Goal: Transaction & Acquisition: Register for event/course

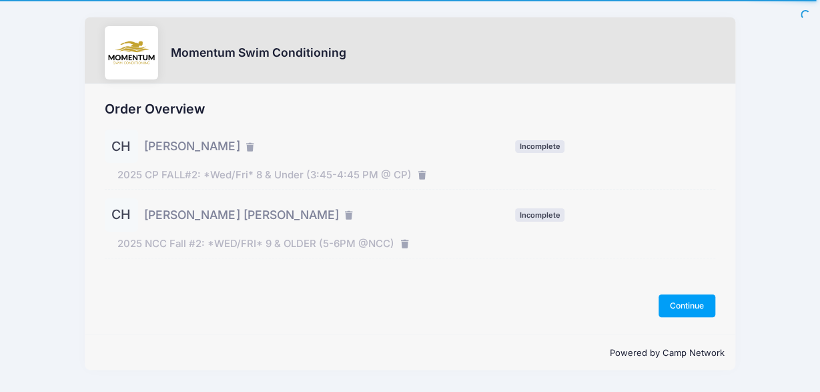
click at [804, 190] on div "Momentum Swim Conditioning Order Overview CH [PERSON_NAME] Incomplete CH" at bounding box center [410, 196] width 820 height 392
click at [703, 306] on button "Continue" at bounding box center [687, 305] width 57 height 23
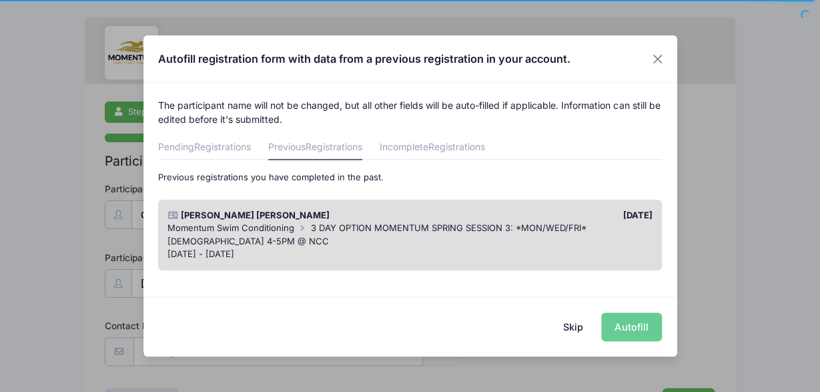
click at [624, 328] on div "Skip Autofill" at bounding box center [410, 325] width 534 height 59
click at [492, 236] on div "Momentum Swim Conditioning 3 DAY OPTION MOMENTUM SPRING SESSION 3: *MON/WED/FRI…" at bounding box center [410, 235] width 485 height 26
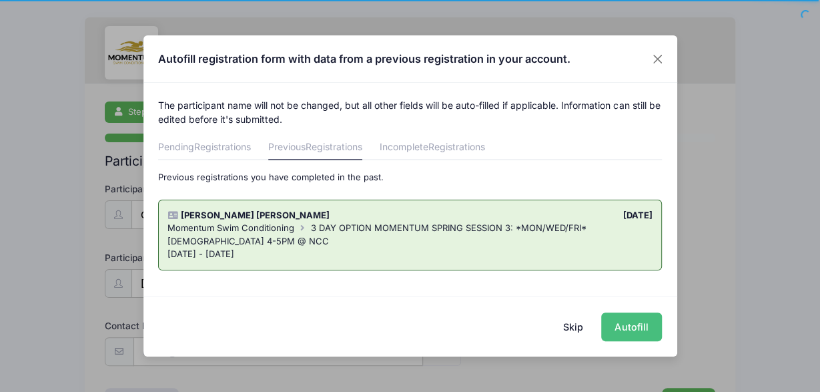
click at [615, 325] on button "Autofill" at bounding box center [631, 326] width 61 height 29
type input "jkhutch2011@gmail.com"
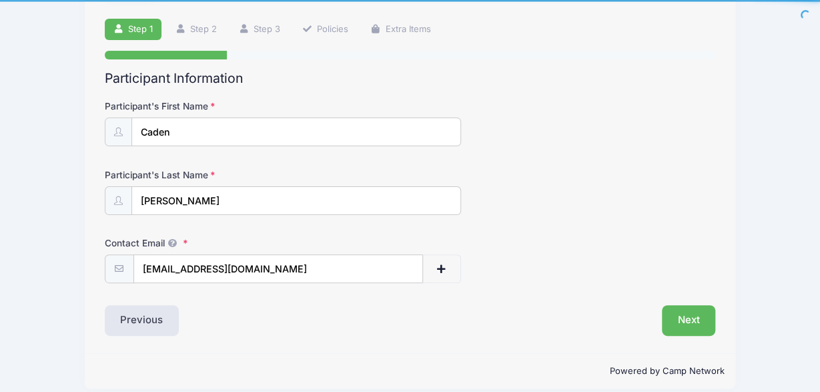
scroll to position [94, 0]
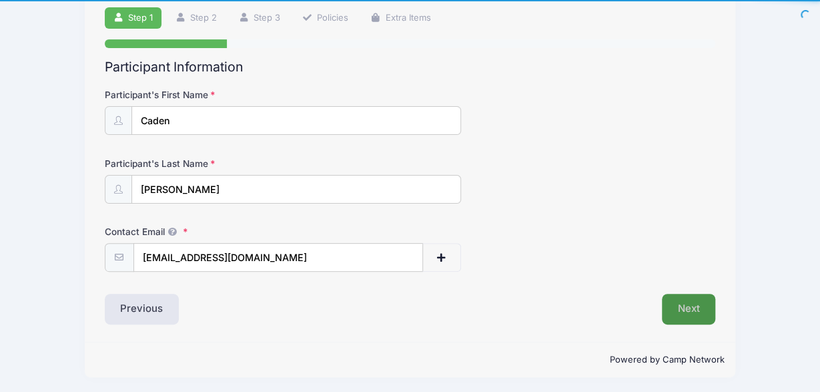
click at [681, 305] on button "Next" at bounding box center [689, 309] width 54 height 31
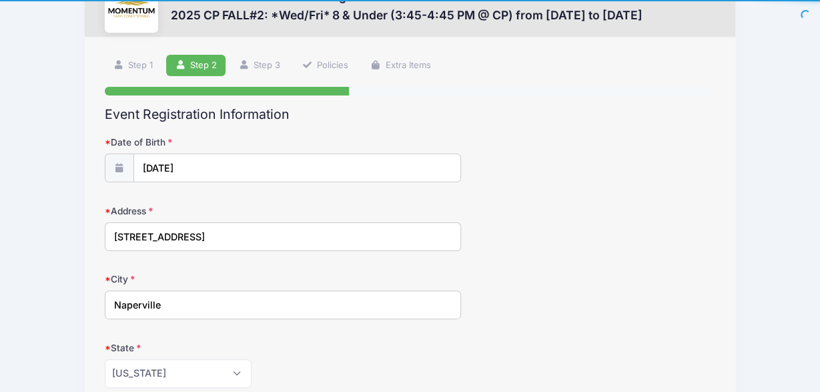
scroll to position [0, 0]
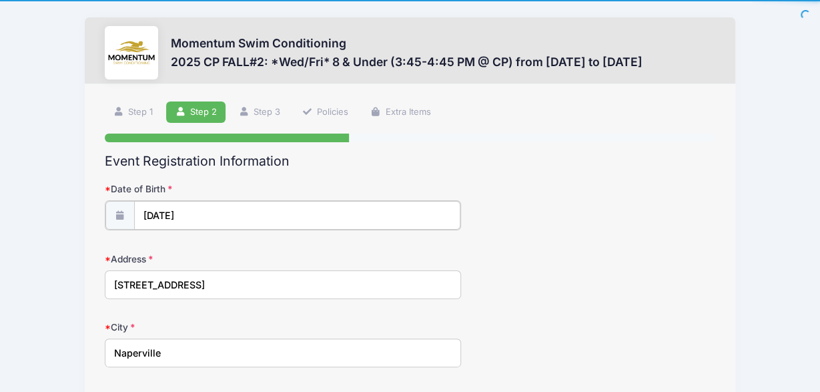
type input "2015"
select select "1"
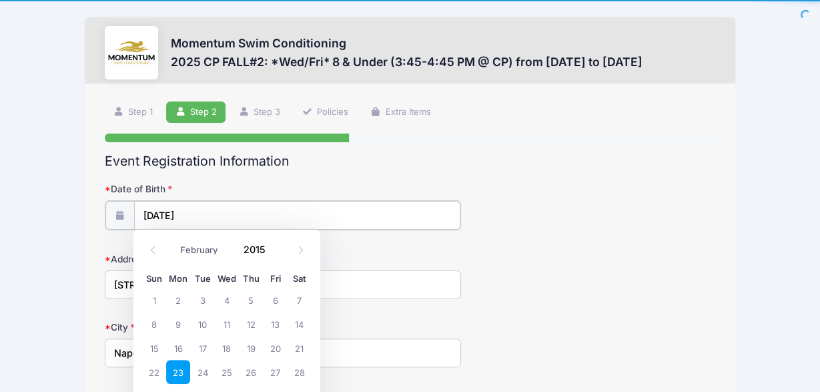
click at [199, 221] on input "02/23/2015" at bounding box center [297, 215] width 326 height 29
click at [273, 245] on span at bounding box center [275, 244] width 9 height 10
type input "2017"
select select "3"
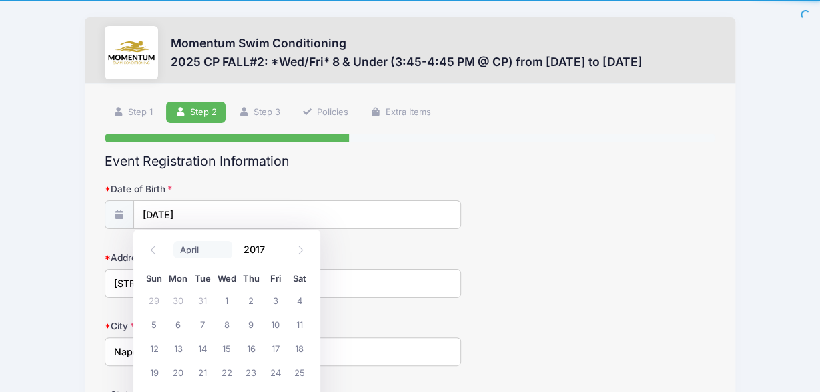
click option "April" at bounding box center [0, 0] width 0 height 0
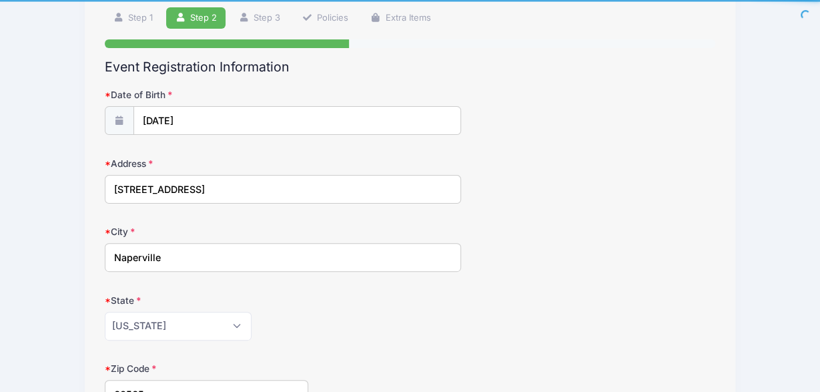
scroll to position [96, 0]
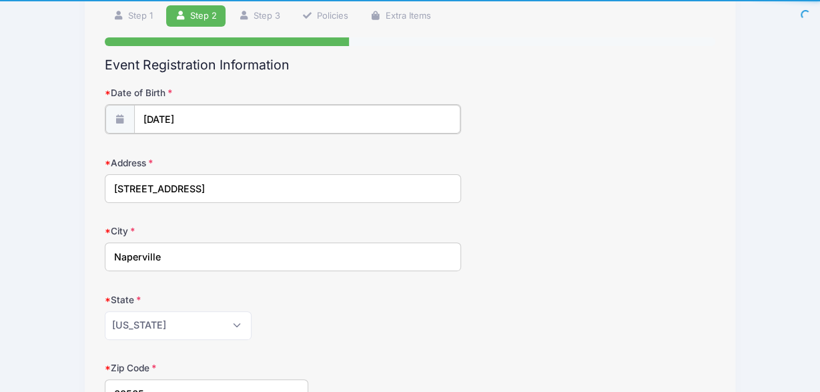
type input "2015"
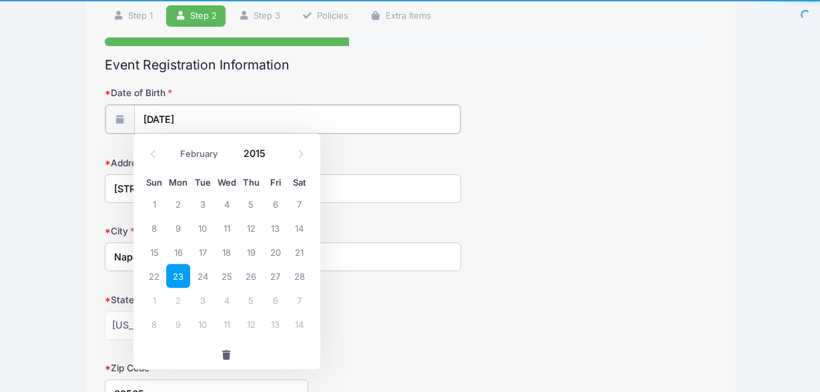
click at [185, 119] on input "02/23/2015" at bounding box center [297, 119] width 326 height 29
click at [174, 145] on select "January February March April May June July August September October November De…" at bounding box center [203, 153] width 59 height 17
select select "3"
click option "April" at bounding box center [0, 0] width 0 height 0
click at [252, 153] on input "2015" at bounding box center [258, 153] width 43 height 20
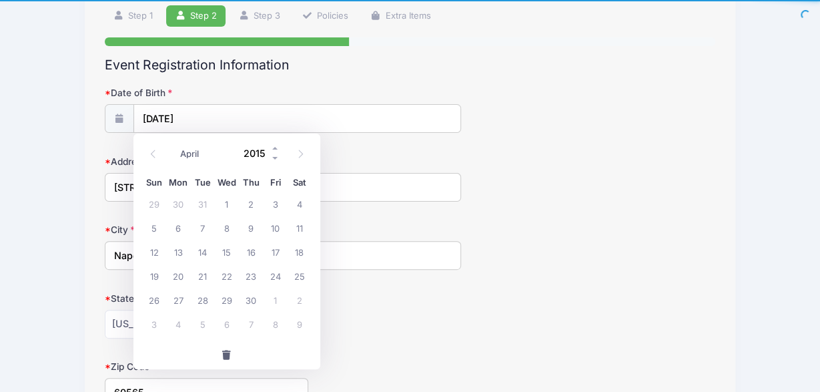
click at [270, 148] on input "2015" at bounding box center [258, 153] width 43 height 20
click at [274, 148] on span at bounding box center [275, 148] width 9 height 10
type input "2017"
click at [202, 297] on span "25" at bounding box center [202, 300] width 24 height 24
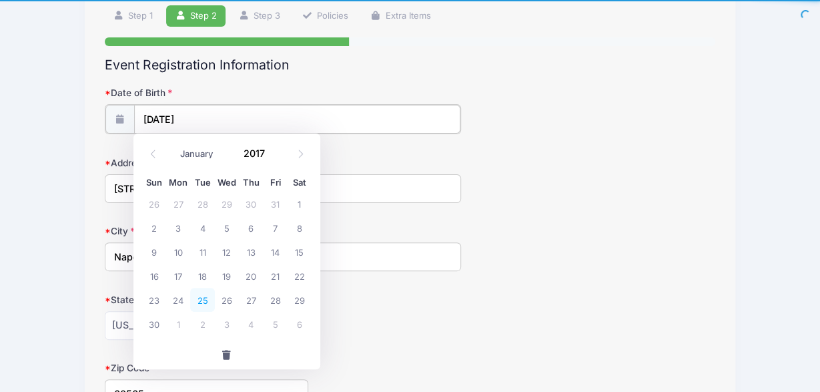
type input "04/25/2017"
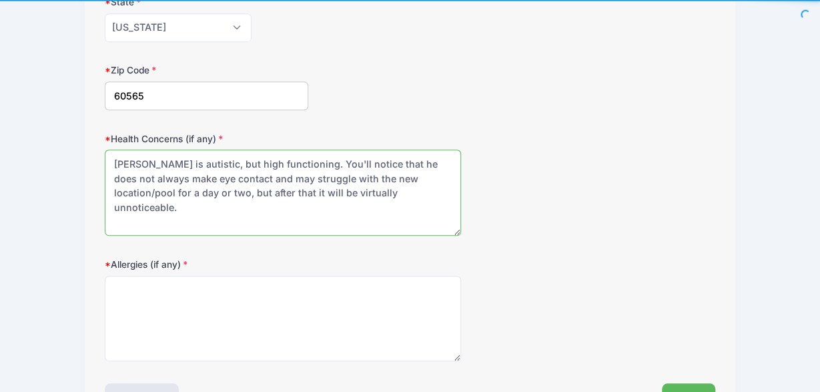
scroll to position [392, 0]
drag, startPoint x: 388, startPoint y: 190, endPoint x: 105, endPoint y: 155, distance: 285.1
click at [105, 155] on textarea "Connor is autistic, but high functioning. You'll notice that he does not always…" at bounding box center [283, 193] width 356 height 86
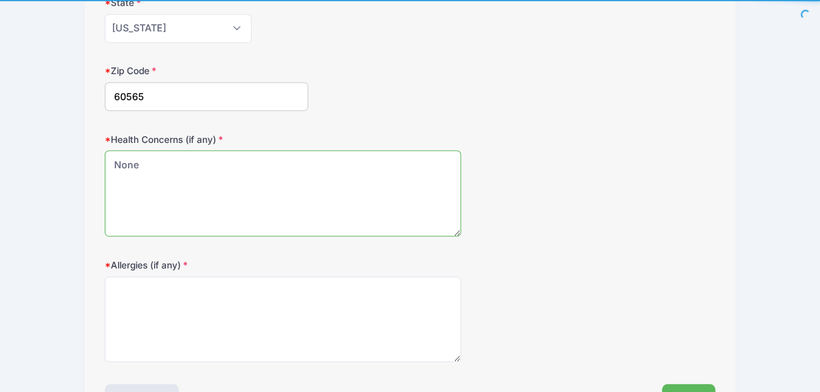
type textarea "None"
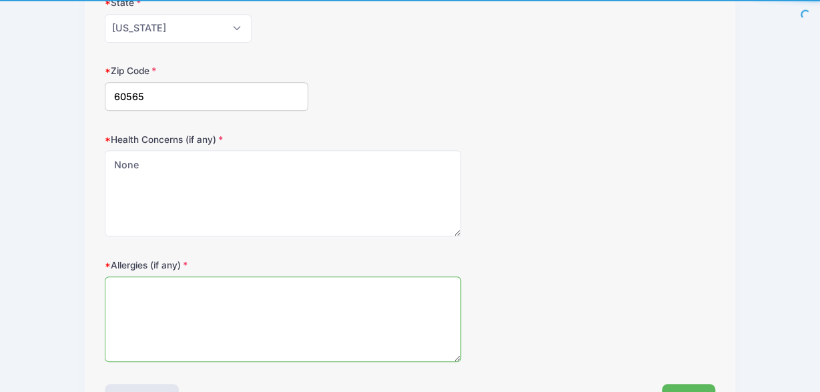
click at [230, 298] on textarea "Allergies (if any)" at bounding box center [283, 319] width 356 height 86
type textarea "Dairy sensitivity"
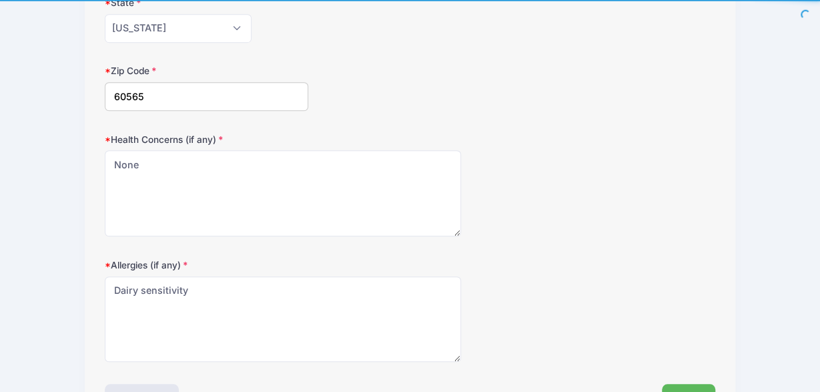
click at [620, 245] on form "Date of Birth 04/25/2017 Address 1815 Fairoak Rd City Naperville State Alabama …" at bounding box center [410, 75] width 611 height 571
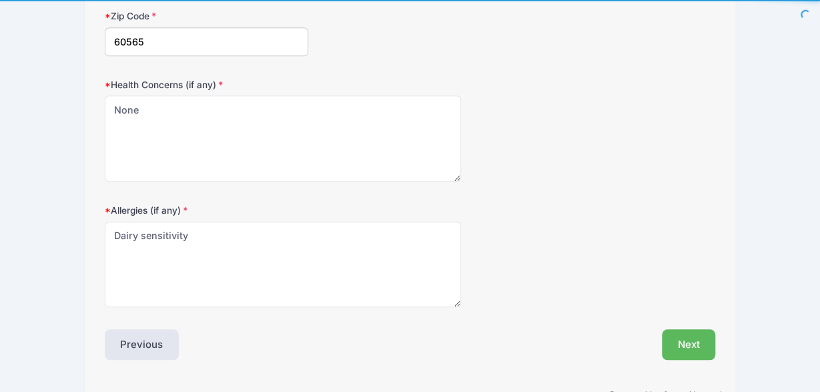
scroll to position [473, 0]
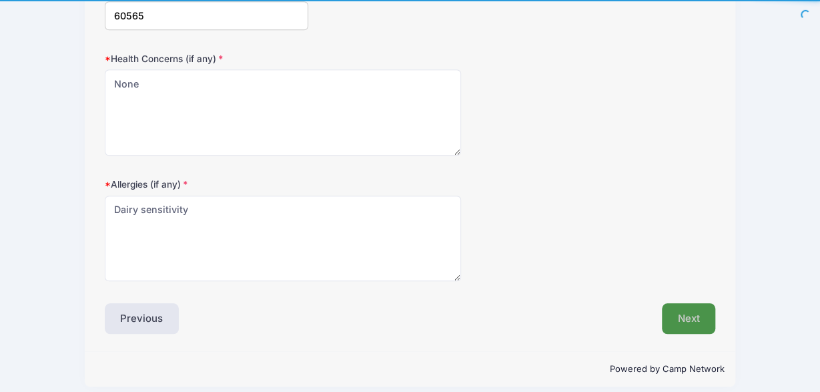
click at [684, 313] on button "Next" at bounding box center [689, 318] width 54 height 31
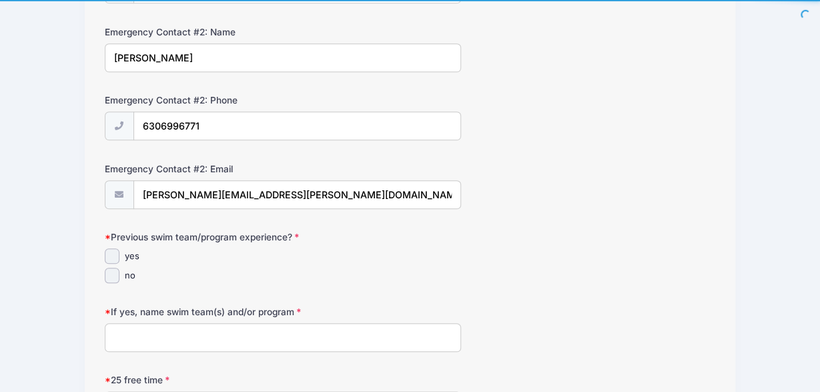
scroll to position [566, 0]
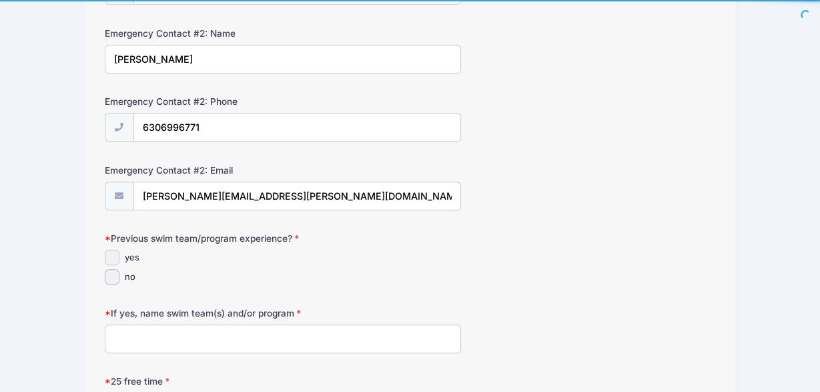
click at [111, 250] on input "yes" at bounding box center [112, 257] width 15 height 15
checkbox input "true"
click at [252, 337] on input "If yes, name swim team(s) and/or program" at bounding box center [283, 338] width 356 height 29
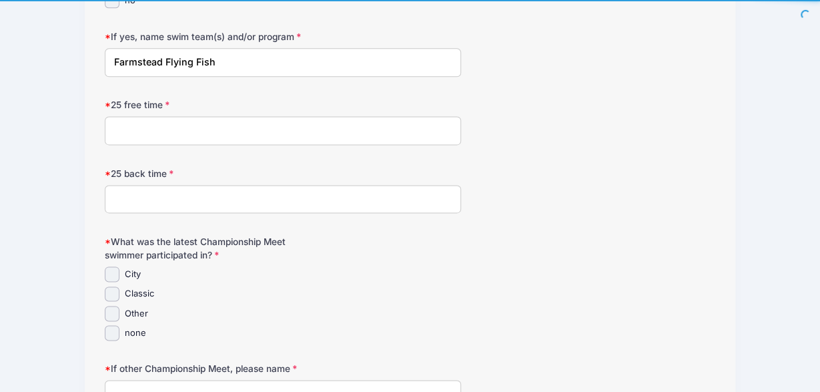
scroll to position [844, 0]
type input "Farmstead Flying Fish"
click at [188, 117] on input "25 free time" at bounding box center [283, 129] width 356 height 29
type input "0:36"
type input "0:44"
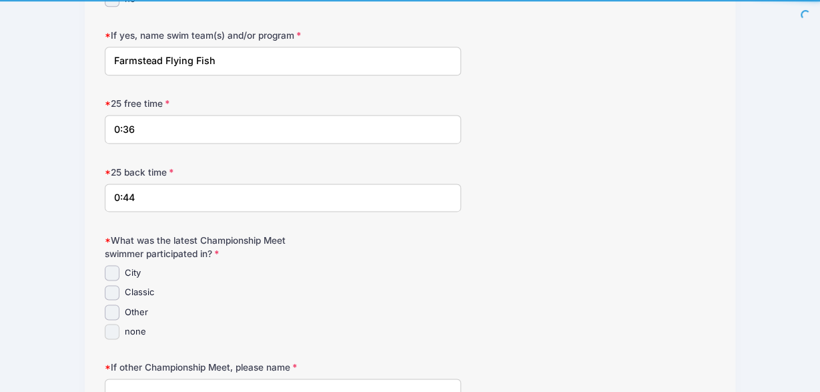
click at [111, 328] on input "none" at bounding box center [112, 331] width 15 height 15
checkbox input "true"
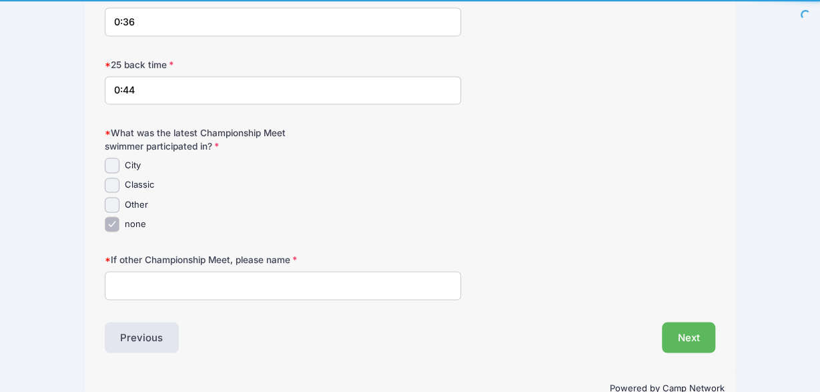
scroll to position [974, 0]
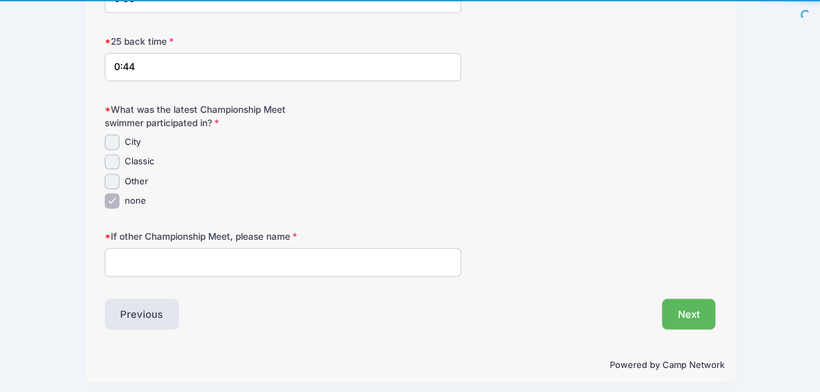
click at [392, 252] on input "If other Championship Meet, please name" at bounding box center [283, 262] width 356 height 29
type input "n/a"
click at [696, 304] on button "Next" at bounding box center [689, 313] width 54 height 31
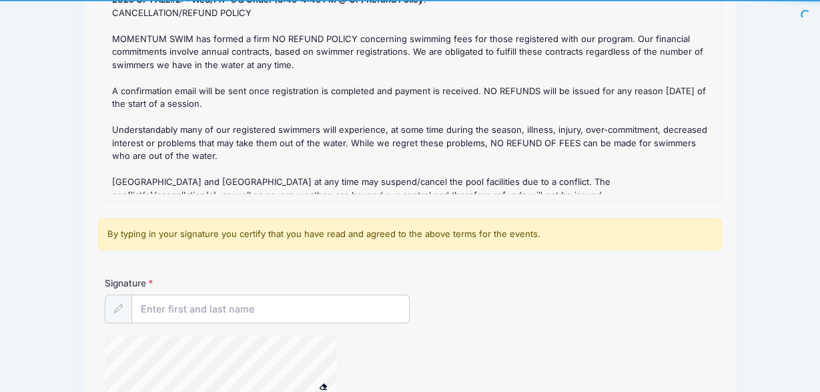
scroll to position [196, 0]
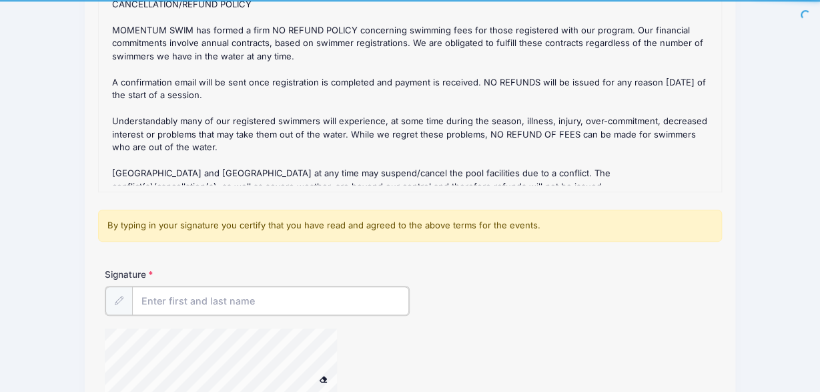
click at [233, 290] on input "Signature" at bounding box center [271, 300] width 278 height 29
type input "Jaimie K Hutchison"
click at [509, 274] on div "Signature Jaimie K Hutchison" at bounding box center [410, 291] width 611 height 47
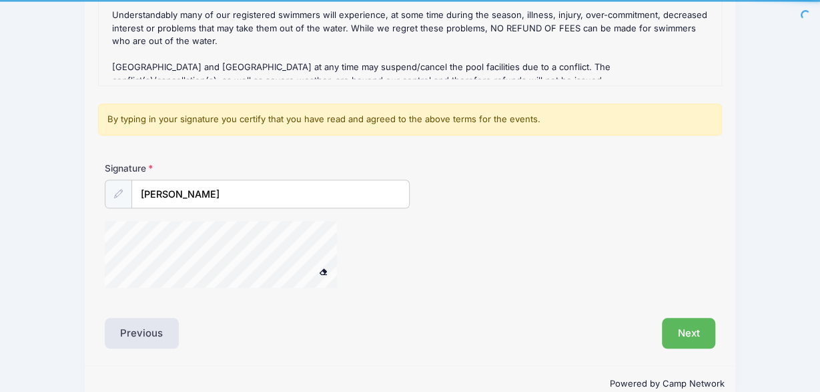
scroll to position [326, 0]
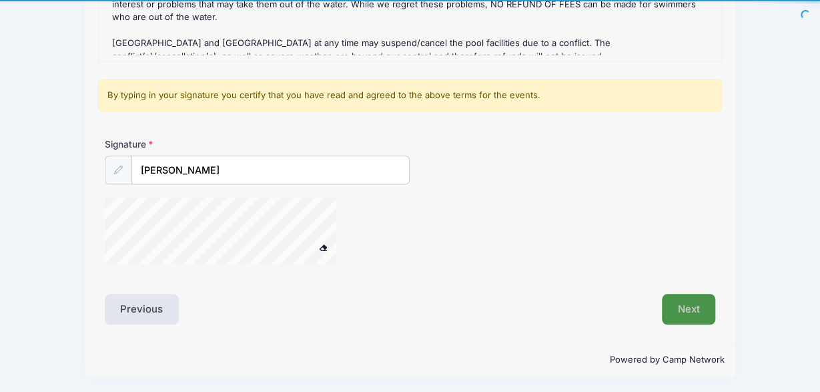
click at [699, 314] on button "Next" at bounding box center [689, 309] width 54 height 31
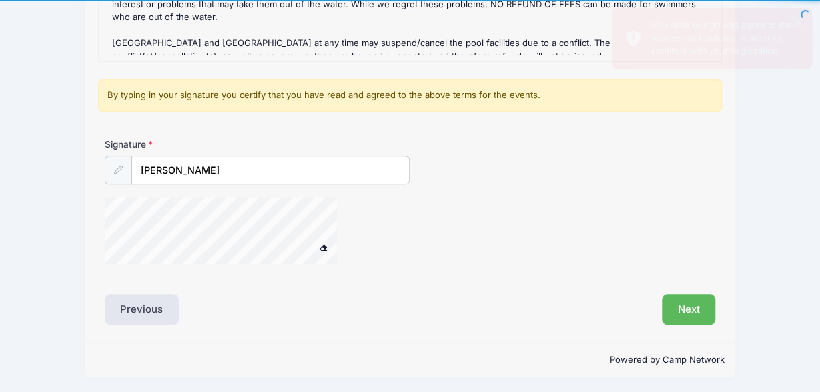
click at [322, 245] on span at bounding box center [322, 247] width 9 height 7
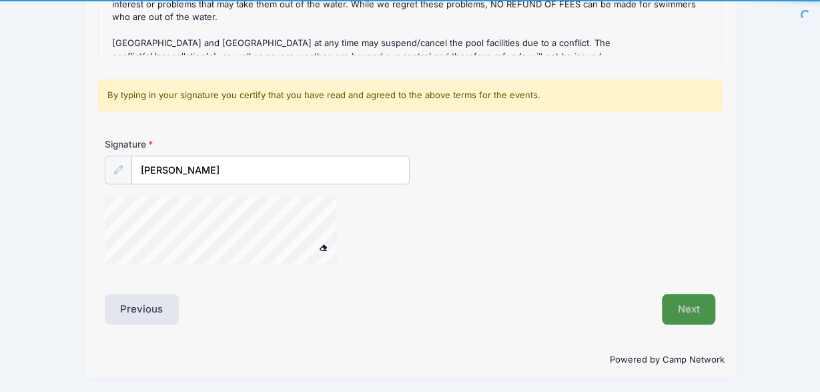
click at [683, 305] on button "Next" at bounding box center [689, 309] width 54 height 31
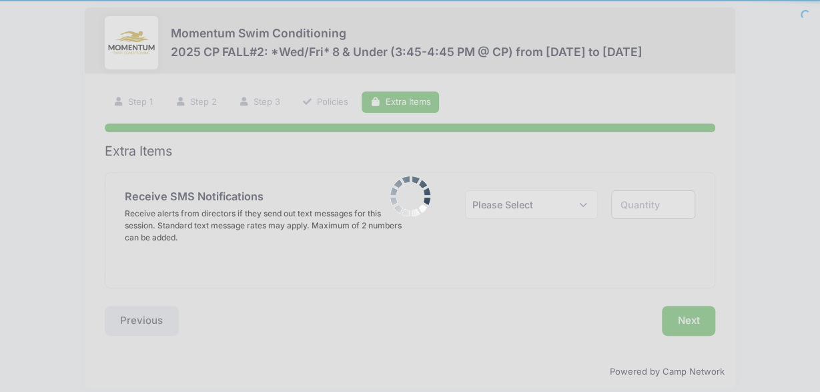
scroll to position [0, 0]
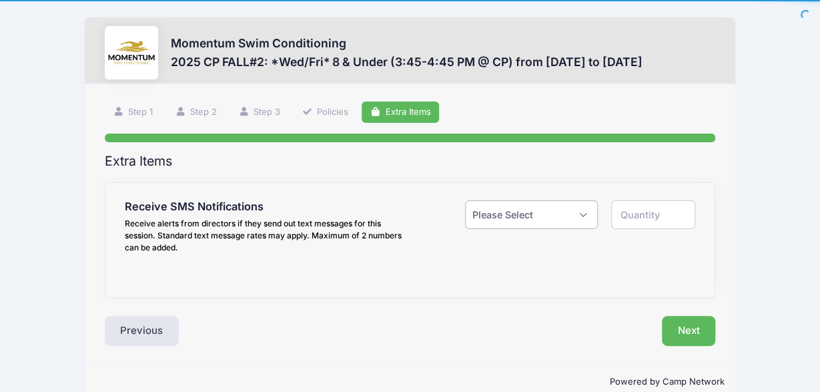
select select "1"
click option "Yes ($0.00)" at bounding box center [0, 0] width 0 height 0
type input "1"
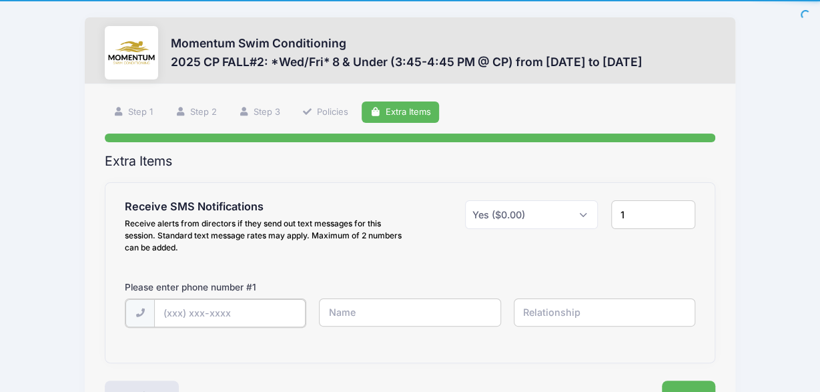
click at [204, 308] on input "text" at bounding box center [230, 313] width 152 height 29
type input "(630) 774-0035"
click at [352, 312] on input "text" at bounding box center [410, 312] width 182 height 29
type input "Jaimie Hutchison"
type input "P"
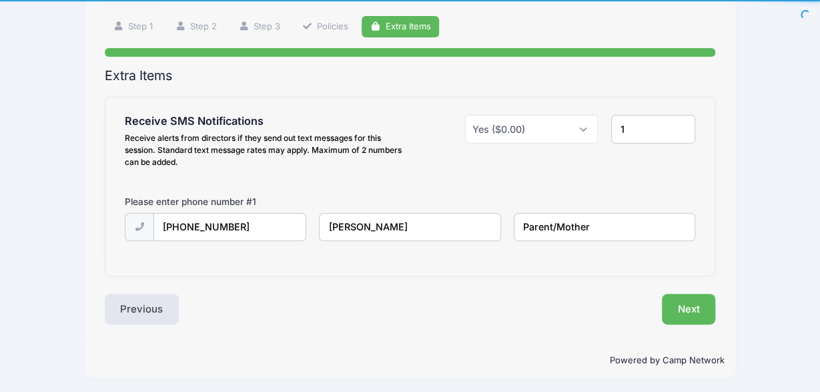
scroll to position [86, 0]
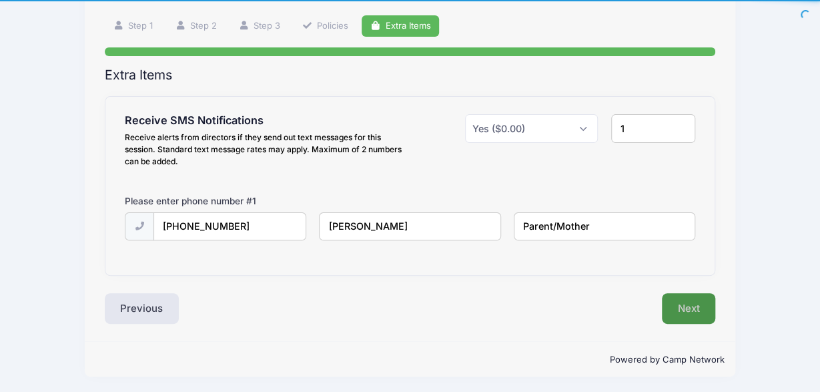
type input "Parent/Mother"
click at [685, 306] on button "Next" at bounding box center [689, 308] width 54 height 31
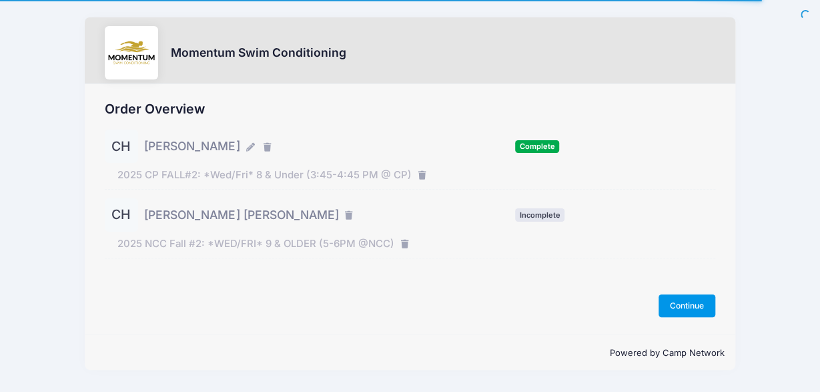
click at [709, 304] on button "Continue" at bounding box center [687, 305] width 57 height 23
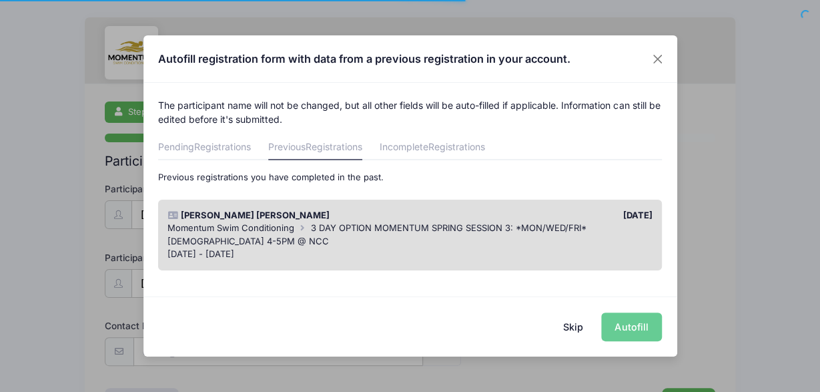
click at [420, 229] on span "3 DAY OPTION MOMENTUM SPRING SESSION 3: *MON/WED/FRI* 7-9 yr. old 4-5PM @ NCC" at bounding box center [377, 234] width 418 height 24
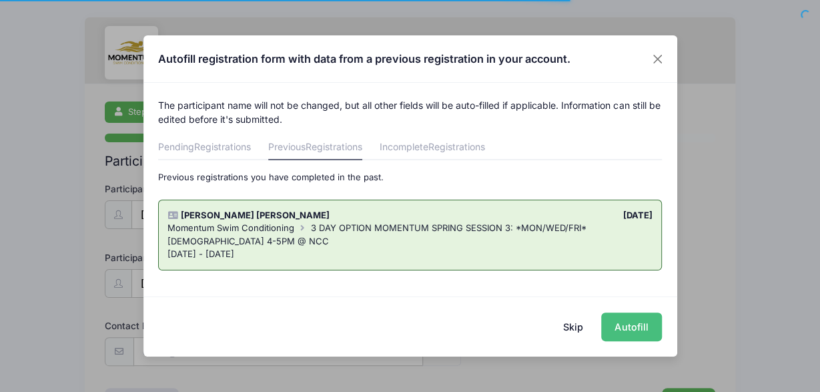
click at [641, 328] on button "Autofill" at bounding box center [631, 326] width 61 height 29
type input "jkhutch2011@gmail.com"
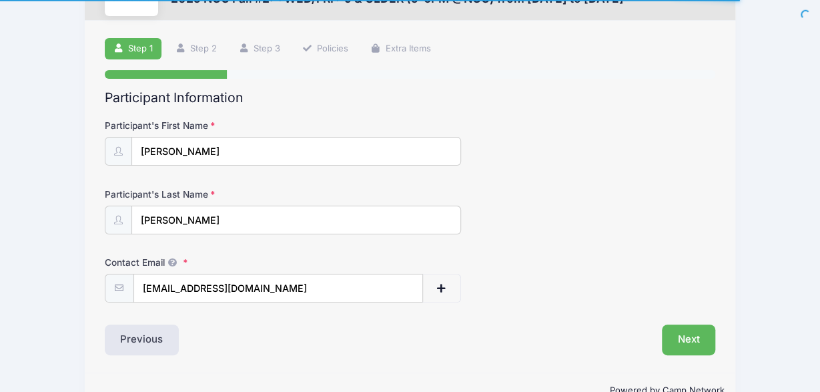
scroll to position [94, 0]
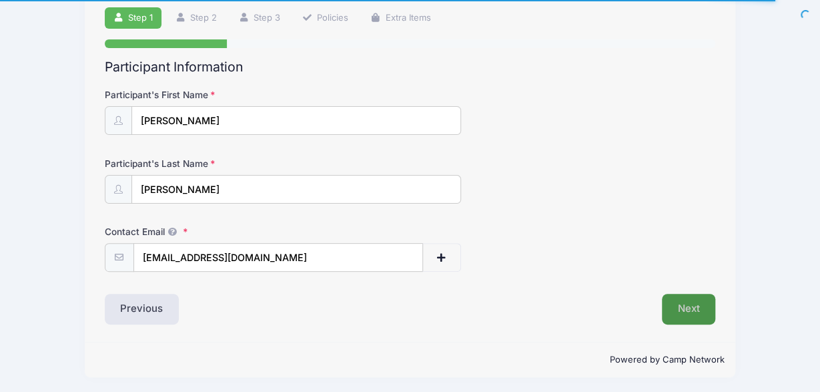
click at [694, 312] on button "Next" at bounding box center [689, 309] width 54 height 31
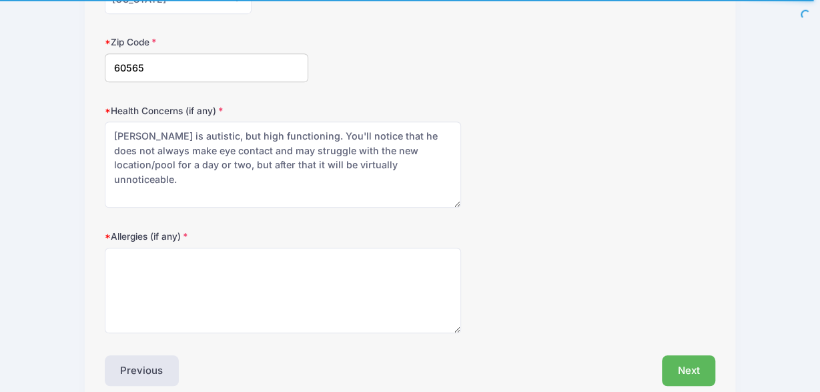
scroll to position [422, 0]
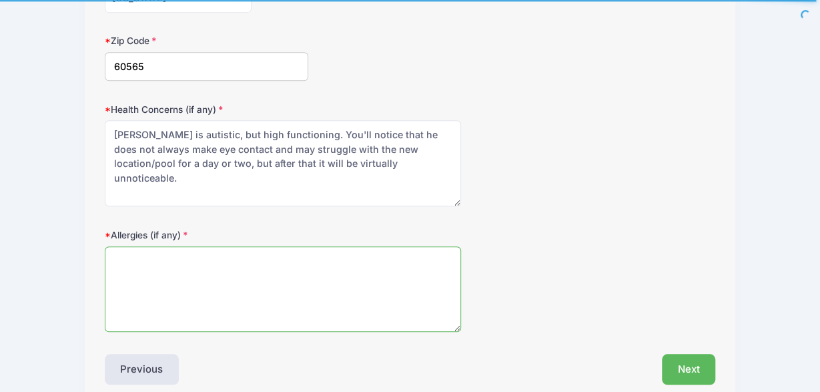
click at [374, 251] on textarea "Allergies (if any)" at bounding box center [283, 289] width 356 height 86
type textarea "None"
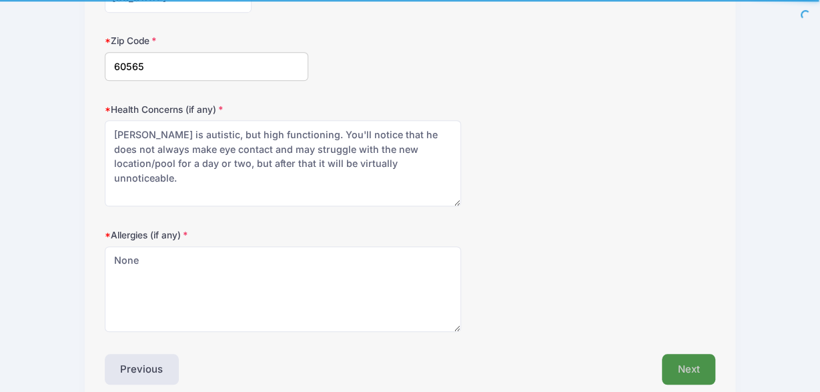
click at [676, 354] on button "Next" at bounding box center [689, 369] width 54 height 31
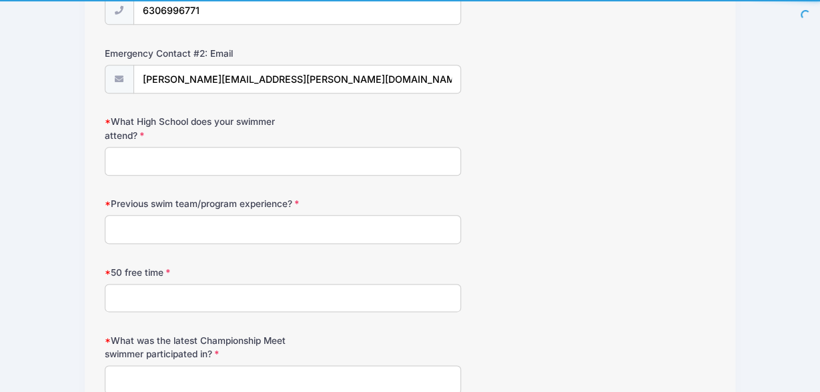
scroll to position [687, 0]
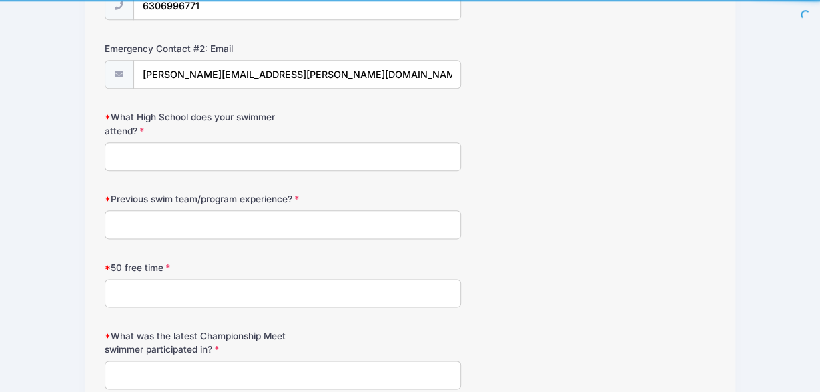
click at [343, 156] on input "What High School does your swimmer attend?" at bounding box center [283, 156] width 356 height 29
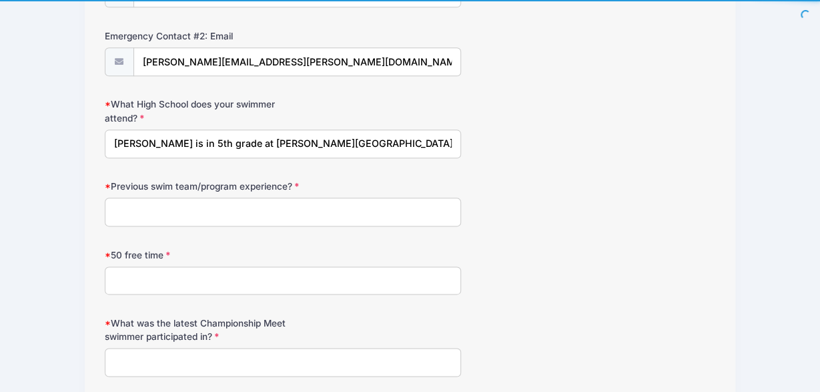
scroll to position [703, 0]
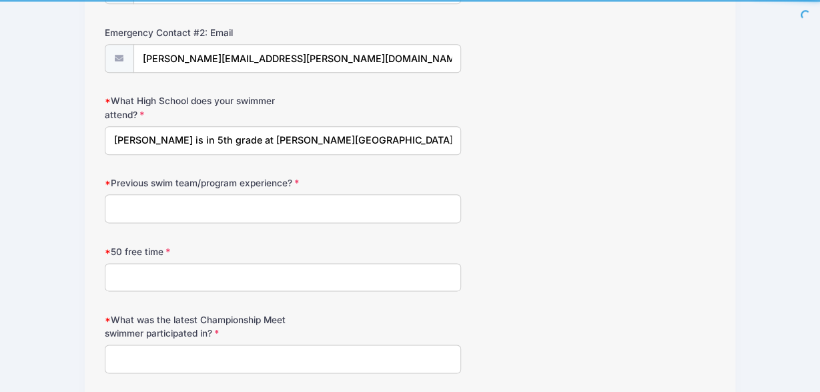
click at [258, 133] on input "Connor is in 5th grade at Scott School" at bounding box center [283, 140] width 356 height 29
type input "Connor is in 5th grade at Scott Elementary School"
type input "Farmstead Flying Fish"
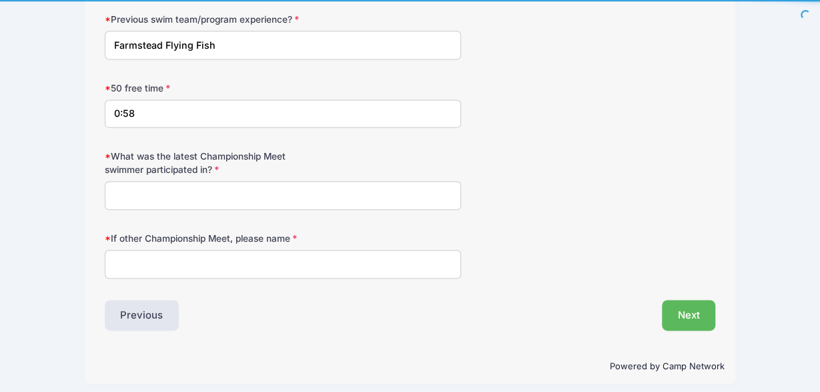
scroll to position [862, 0]
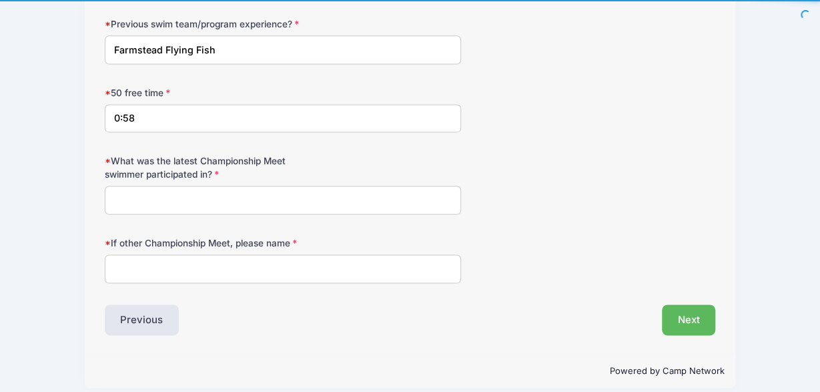
type input "0:58"
click at [189, 196] on input "What was the latest Championship Meet swimmer participated in?" at bounding box center [283, 200] width 356 height 29
type input "None"
type input "n/a"
click at [675, 310] on button "Next" at bounding box center [689, 319] width 54 height 31
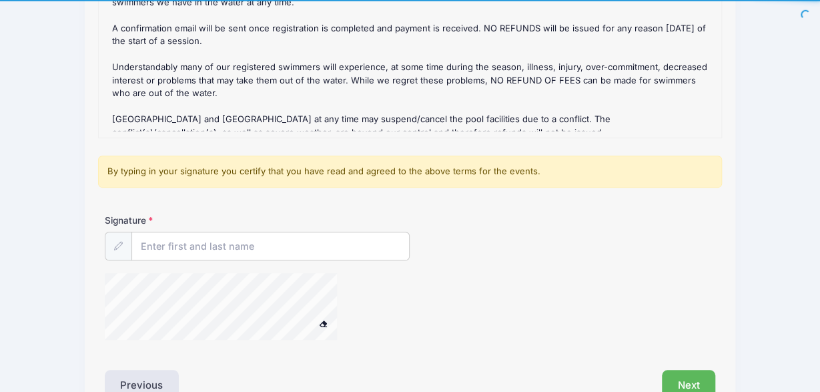
scroll to position [260, 0]
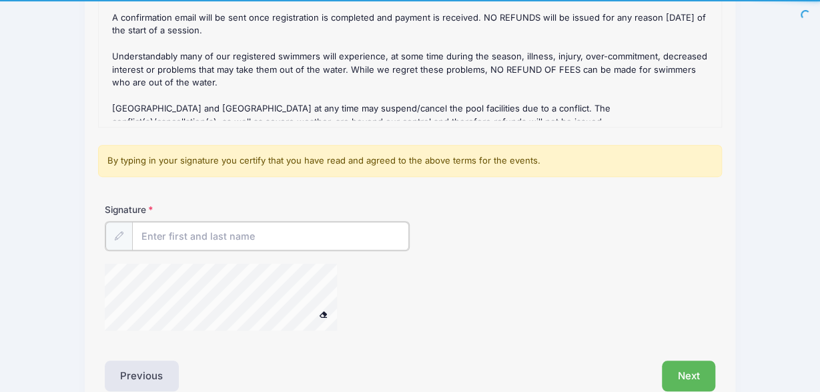
click at [176, 233] on input "Signature" at bounding box center [271, 236] width 278 height 29
type input "Jaimie K Hutchison"
click at [428, 252] on div "Signature Jaimie K Hutchison" at bounding box center [410, 272] width 624 height 139
click at [682, 372] on button "Next" at bounding box center [689, 374] width 54 height 31
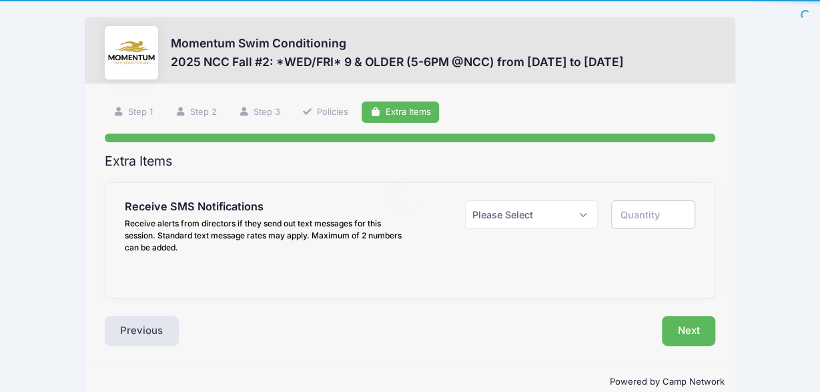
scroll to position [0, 0]
select select "1"
click option "Yes ($0.00)" at bounding box center [0, 0] width 0 height 0
type input "1"
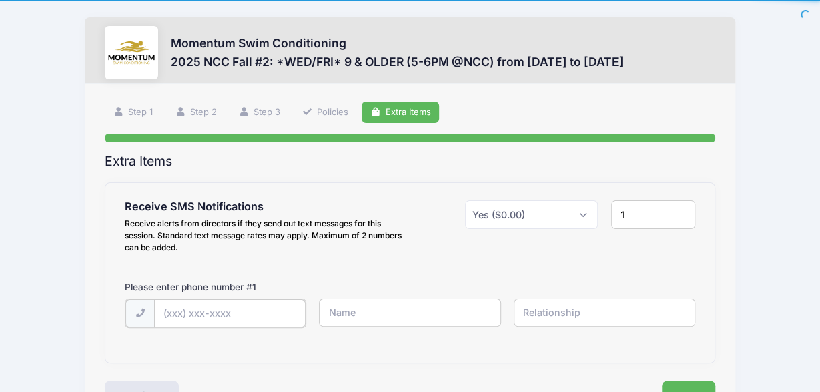
click at [227, 312] on input "text" at bounding box center [230, 313] width 152 height 29
type input "(630) 774-0035"
type input "Jaimie Hutchison"
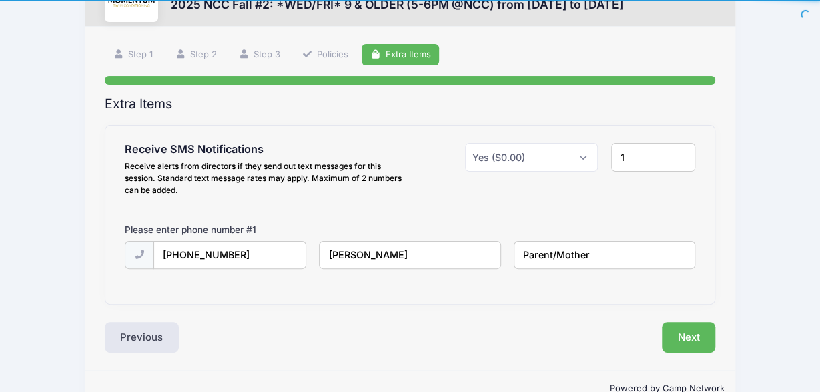
scroll to position [65, 0]
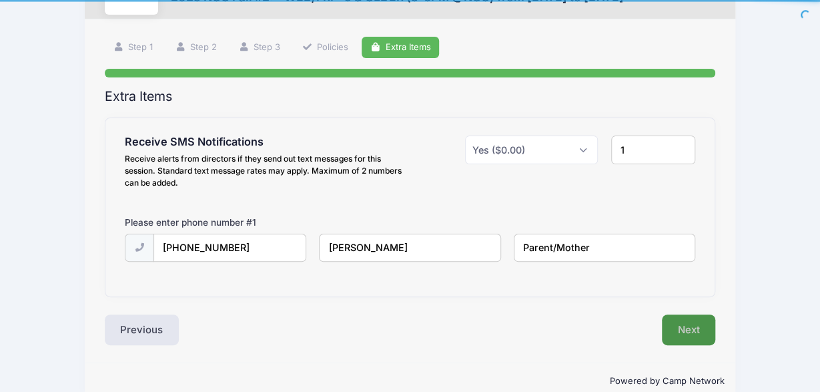
type input "Parent/Mother"
click at [685, 322] on button "Next" at bounding box center [689, 329] width 54 height 31
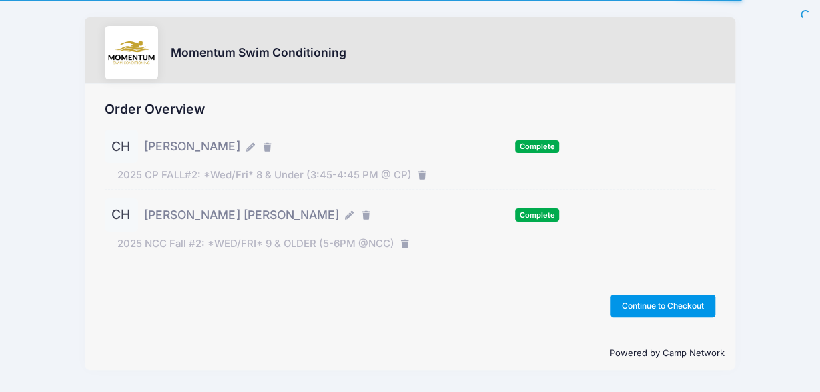
click at [673, 306] on button "Continue to Checkout" at bounding box center [663, 305] width 105 height 23
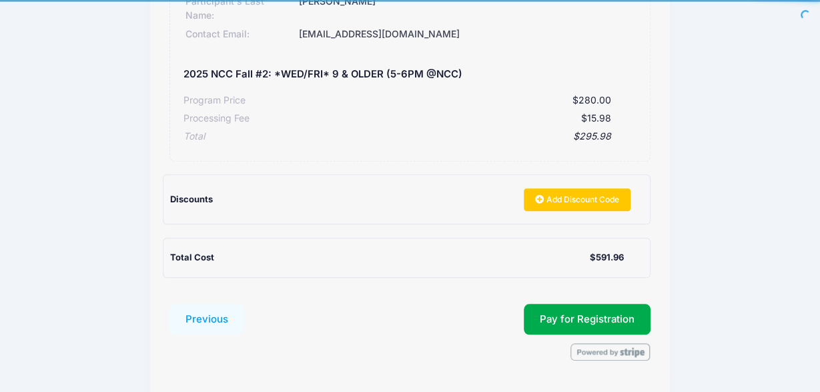
scroll to position [449, 0]
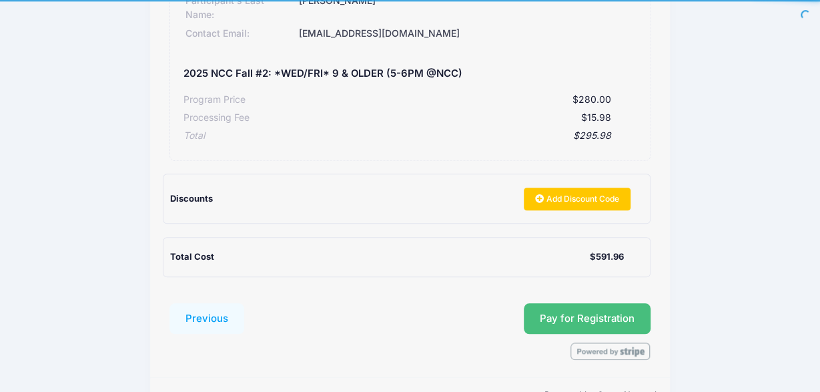
click at [599, 303] on button "Pay for Registration" at bounding box center [587, 318] width 127 height 31
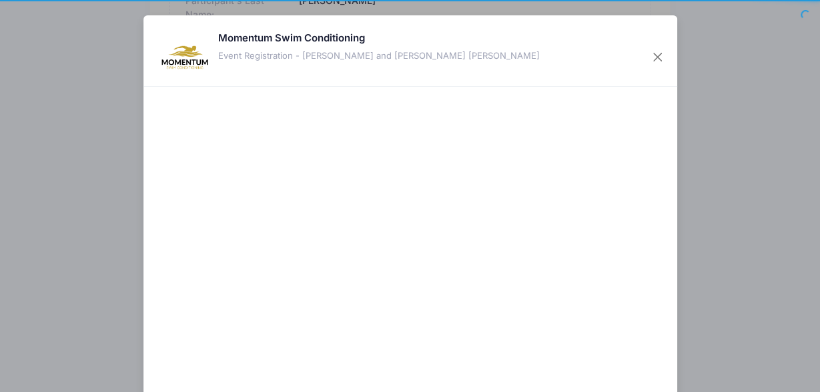
click at [734, 156] on div "Momentum Swim Conditioning Event Registration - [PERSON_NAME] and [PERSON_NAME]…" at bounding box center [410, 196] width 820 height 392
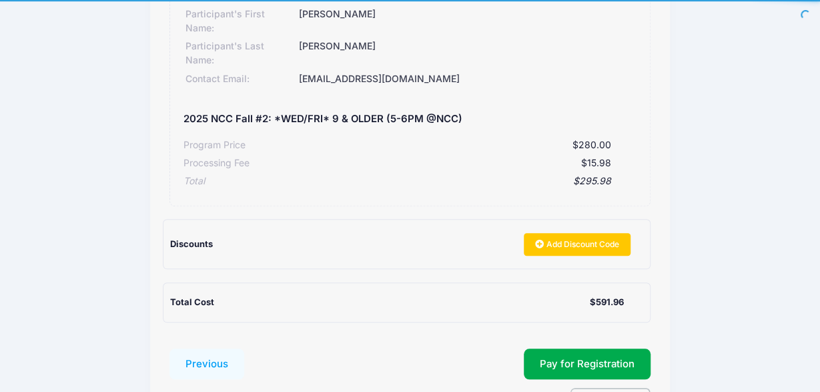
scroll to position [457, 0]
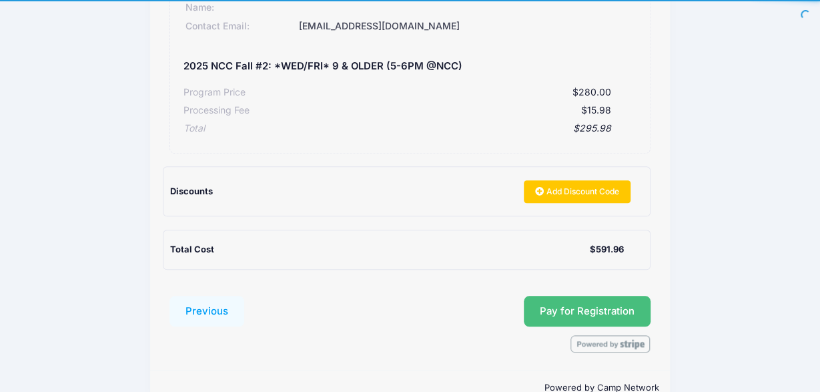
click at [553, 296] on button "Pay for Registration" at bounding box center [587, 311] width 127 height 31
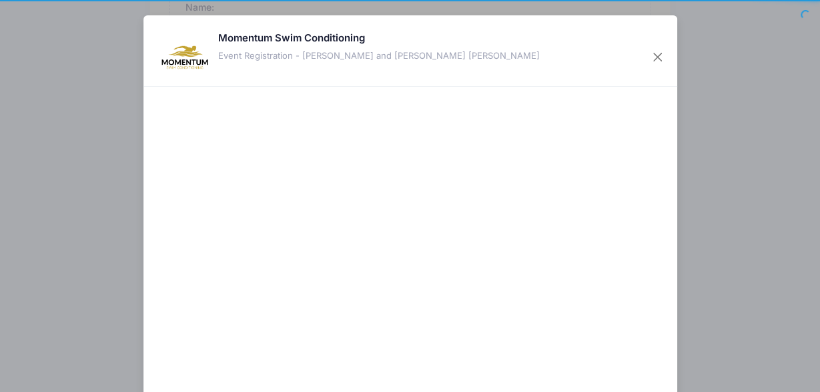
click at [459, 316] on div at bounding box center [539, 275] width 246 height 364
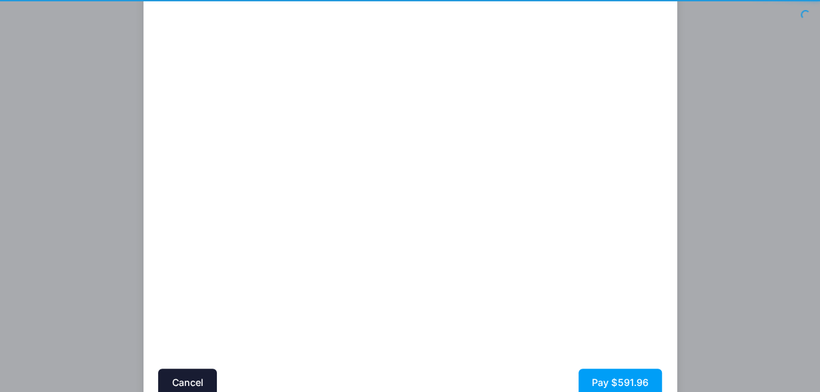
scroll to position [128, 0]
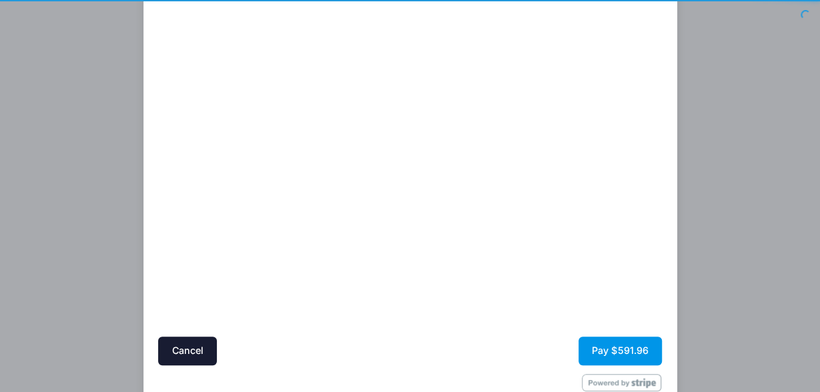
click at [604, 347] on button "Pay $591.96" at bounding box center [620, 350] width 83 height 29
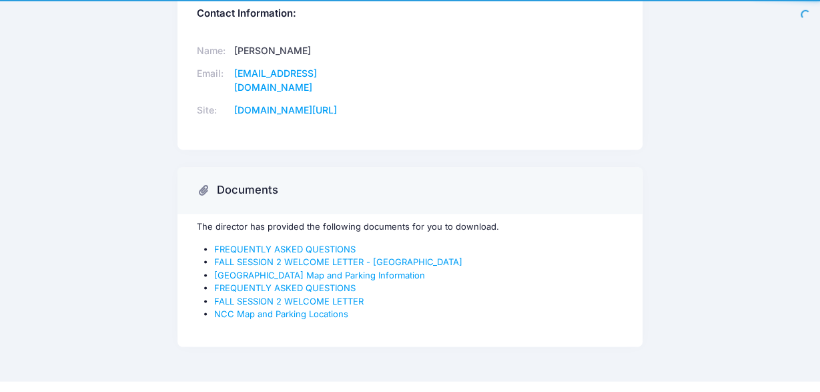
scroll to position [992, 0]
